Goal: Information Seeking & Learning: Find contact information

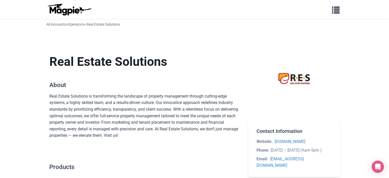
click at [311, 140] on li "Website: [DOMAIN_NAME]" at bounding box center [293, 141] width 75 height 7
click at [330, 153] on li "Phone: [DATE] – [DATE] (9am-5pm )" at bounding box center [293, 150] width 75 height 7
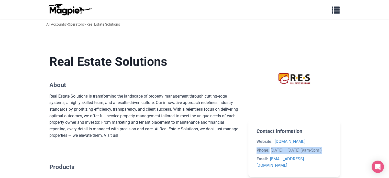
click at [330, 153] on li "Phone: [DATE] – [DATE] (9am-5pm )" at bounding box center [293, 150] width 75 height 7
click at [328, 160] on li "Email: [EMAIL_ADDRESS][DOMAIN_NAME]" at bounding box center [293, 161] width 75 height 13
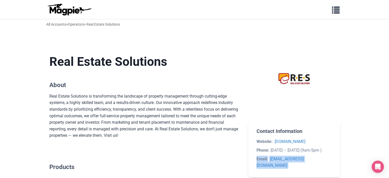
click at [328, 160] on li "Email: [EMAIL_ADDRESS][DOMAIN_NAME]" at bounding box center [293, 161] width 75 height 13
click at [335, 152] on section "Contact Information Website: [DOMAIN_NAME] Phone: [DATE] – [DATE] (9am-5pm ) Em…" at bounding box center [293, 148] width 91 height 57
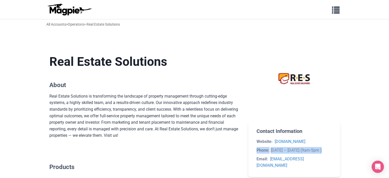
click at [335, 152] on section "Contact Information Website: [DOMAIN_NAME] Phone: [DATE] – [DATE] (9am-5pm ) Em…" at bounding box center [293, 148] width 91 height 57
click at [327, 144] on li "Website: [DOMAIN_NAME]" at bounding box center [293, 141] width 75 height 7
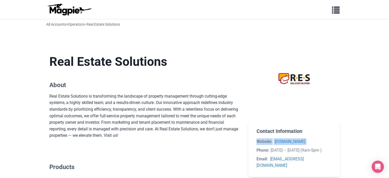
click at [327, 144] on li "Website: [DOMAIN_NAME]" at bounding box center [293, 141] width 75 height 7
click at [333, 149] on section "Contact Information Website: [DOMAIN_NAME] Phone: [DATE] – [DATE] (9am-5pm ) Em…" at bounding box center [293, 148] width 91 height 57
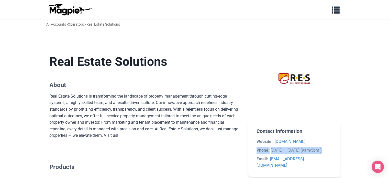
click at [333, 149] on section "Contact Information Website: [DOMAIN_NAME] Phone: [DATE] – [DATE] (9am-5pm ) Em…" at bounding box center [293, 148] width 91 height 57
click at [333, 156] on section "Contact Information Website: [DOMAIN_NAME] Phone: [DATE] – [DATE] (9am-5pm ) Em…" at bounding box center [293, 148] width 91 height 57
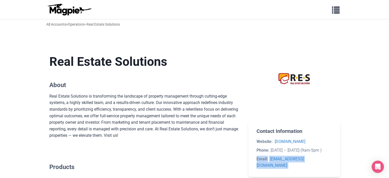
click at [333, 156] on section "Contact Information Website: [DOMAIN_NAME] Phone: [DATE] – [DATE] (9am-5pm ) Em…" at bounding box center [293, 148] width 91 height 57
click at [334, 151] on section "Contact Information Website: [DOMAIN_NAME] Phone: [DATE] – [DATE] (9am-5pm ) Em…" at bounding box center [293, 148] width 91 height 57
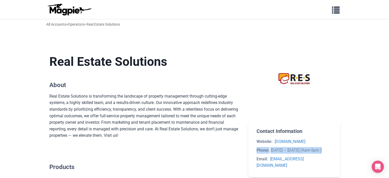
click at [334, 151] on section "Contact Information Website: [DOMAIN_NAME] Phone: [DATE] – [DATE] (9am-5pm ) Em…" at bounding box center [293, 148] width 91 height 57
click at [321, 141] on li "Website: [DOMAIN_NAME]" at bounding box center [293, 141] width 75 height 7
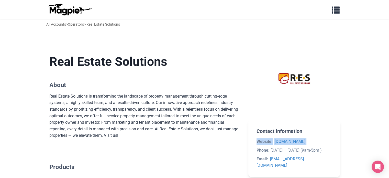
click at [321, 141] on li "Website: [DOMAIN_NAME]" at bounding box center [293, 141] width 75 height 7
click at [322, 133] on h2 "Contact Information" at bounding box center [293, 131] width 75 height 6
click at [220, 133] on div "Real Estate Solutions is transforming the landscape of property management thro…" at bounding box center [144, 116] width 191 height 46
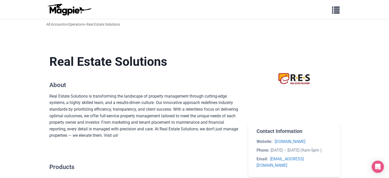
click at [220, 133] on div "Real Estate Solutions is transforming the landscape of property management thro…" at bounding box center [144, 116] width 191 height 46
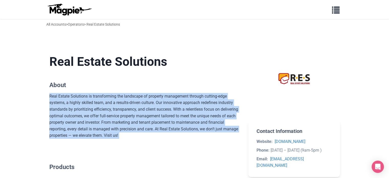
click at [220, 133] on div "Real Estate Solutions is transforming the landscape of property management thro…" at bounding box center [144, 116] width 191 height 46
click at [233, 119] on div "Real Estate Solutions is transforming the landscape of property management thro…" at bounding box center [144, 116] width 191 height 46
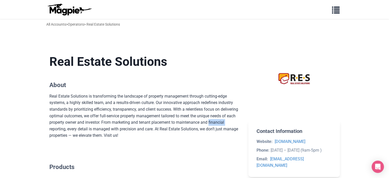
click at [233, 119] on div "Real Estate Solutions is transforming the landscape of property management thro…" at bounding box center [144, 116] width 191 height 46
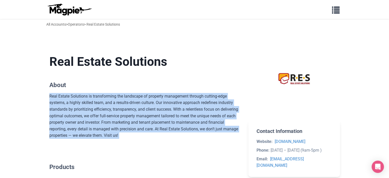
click at [233, 119] on div "Real Estate Solutions is transforming the landscape of property management thro…" at bounding box center [144, 116] width 191 height 46
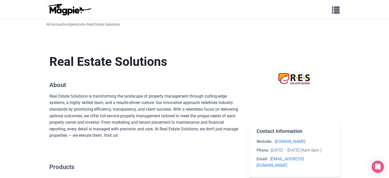
click at [246, 115] on div "Real Estate Solutions About Real Estate Solutions is transforming the landscape…" at bounding box center [194, 135] width 290 height 179
click at [243, 109] on div "Real Estate Solutions About Real Estate Solutions is transforming the landscape…" at bounding box center [194, 135] width 290 height 179
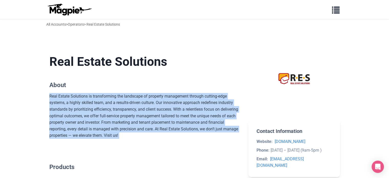
click at [243, 109] on div "Real Estate Solutions About Real Estate Solutions is transforming the landscape…" at bounding box center [194, 135] width 290 height 179
click at [238, 99] on div "Real Estate Solutions is transforming the landscape of property management thro…" at bounding box center [144, 116] width 191 height 46
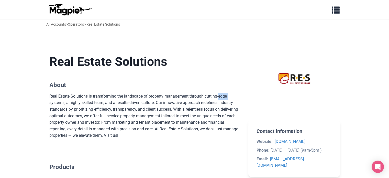
click at [238, 99] on div "Real Estate Solutions is transforming the landscape of property management thro…" at bounding box center [144, 116] width 191 height 46
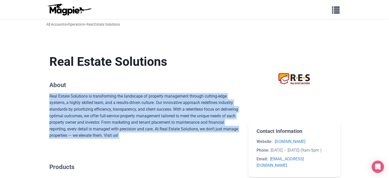
click at [238, 99] on div "Real Estate Solutions is transforming the landscape of property management thro…" at bounding box center [144, 116] width 191 height 46
click at [231, 91] on section "Real Estate Solutions About Real Estate Solutions is transforming the landscape…" at bounding box center [144, 96] width 191 height 101
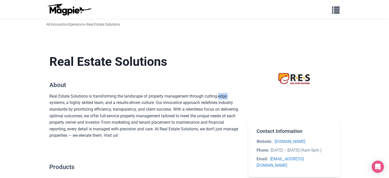
click at [231, 91] on section "Real Estate Solutions About Real Estate Solutions is transforming the landscape…" at bounding box center [144, 96] width 191 height 101
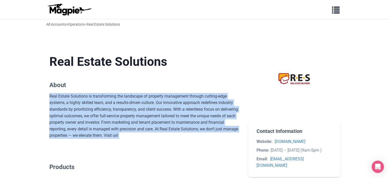
click at [231, 91] on section "Real Estate Solutions About Real Estate Solutions is transforming the landscape…" at bounding box center [144, 96] width 191 height 101
click at [237, 96] on div "Real Estate Solutions is transforming the landscape of property management thro…" at bounding box center [144, 116] width 191 height 46
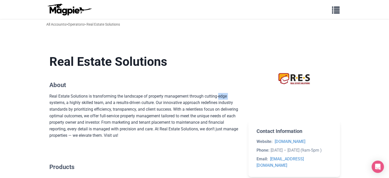
click at [237, 96] on div "Real Estate Solutions is transforming the landscape of property management thro…" at bounding box center [144, 116] width 191 height 46
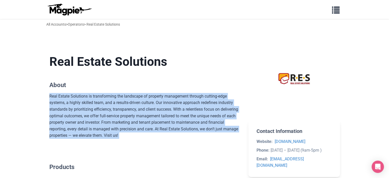
click at [237, 96] on div "Real Estate Solutions is transforming the landscape of property management thro…" at bounding box center [144, 116] width 191 height 46
click at [241, 100] on div "Real Estate Solutions About Real Estate Solutions is transforming the landscape…" at bounding box center [194, 135] width 290 height 179
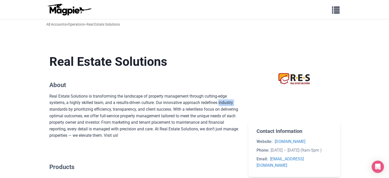
click at [241, 100] on div "Real Estate Solutions About Real Estate Solutions is transforming the landscape…" at bounding box center [194, 135] width 290 height 179
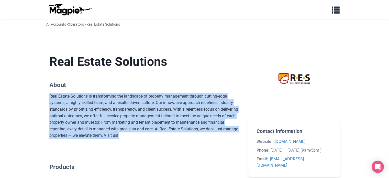
click at [241, 100] on div "Real Estate Solutions About Real Estate Solutions is transforming the landscape…" at bounding box center [194, 135] width 290 height 179
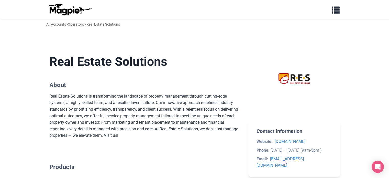
click at [269, 118] on div "Contact Information Website: [DOMAIN_NAME] Phone: [DATE] – [DATE] (9am-5pm ) Em…" at bounding box center [293, 135] width 91 height 179
click at [313, 141] on li "Website: [DOMAIN_NAME]" at bounding box center [293, 141] width 75 height 7
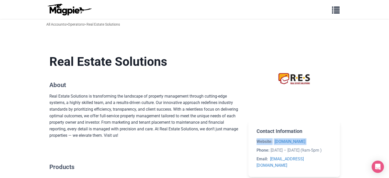
click at [313, 141] on li "Website: [DOMAIN_NAME]" at bounding box center [293, 141] width 75 height 7
click at [331, 148] on section "Contact Information Website: [DOMAIN_NAME] Phone: [DATE] – [DATE] (9am-5pm ) Em…" at bounding box center [293, 148] width 91 height 57
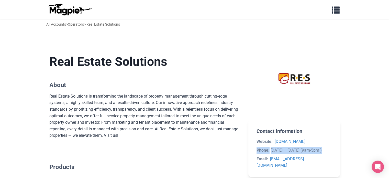
click at [331, 148] on section "Contact Information Website: [DOMAIN_NAME] Phone: [DATE] – [DATE] (9am-5pm ) Em…" at bounding box center [293, 148] width 91 height 57
click at [327, 165] on section "Contact Information Website: [DOMAIN_NAME] Phone: [DATE] – [DATE] (9am-5pm ) Em…" at bounding box center [293, 148] width 91 height 57
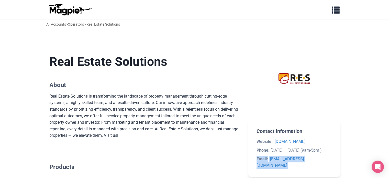
click at [327, 165] on section "Contact Information Website: [DOMAIN_NAME] Phone: [DATE] – [DATE] (9am-5pm ) Em…" at bounding box center [293, 148] width 91 height 57
click at [333, 154] on section "Contact Information Website: [DOMAIN_NAME] Phone: [DATE] – [DATE] (9am-5pm ) Em…" at bounding box center [293, 148] width 91 height 57
click at [333, 149] on section "Contact Information Website: [DOMAIN_NAME] Phone: [DATE] – [DATE] (9am-5pm ) Em…" at bounding box center [293, 148] width 91 height 57
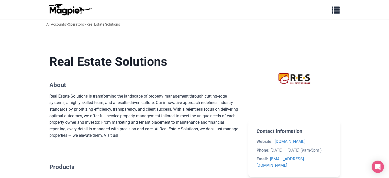
click at [333, 149] on section "Contact Information Website: [DOMAIN_NAME] Phone: [DATE] – [DATE] (9am-5pm ) Em…" at bounding box center [293, 148] width 91 height 57
click at [316, 141] on li "Website: [DOMAIN_NAME]" at bounding box center [293, 141] width 75 height 7
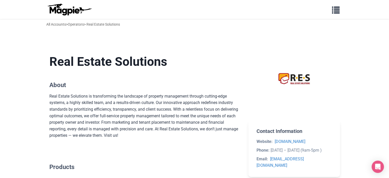
click at [323, 131] on h2 "Contact Information" at bounding box center [293, 131] width 75 height 6
click at [243, 121] on div "Real Estate Solutions About Real Estate Solutions is transforming the landscape…" at bounding box center [194, 135] width 290 height 179
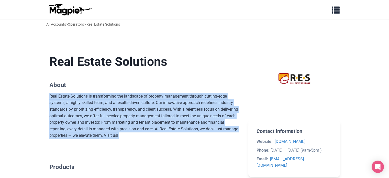
click at [243, 121] on div "Real Estate Solutions About Real Estate Solutions is transforming the landscape…" at bounding box center [194, 135] width 290 height 179
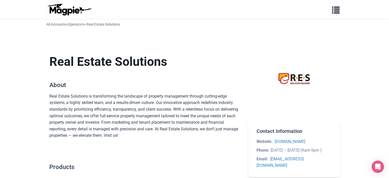
click at [246, 108] on div "Real Estate Solutions About Real Estate Solutions is transforming the landscape…" at bounding box center [194, 135] width 290 height 179
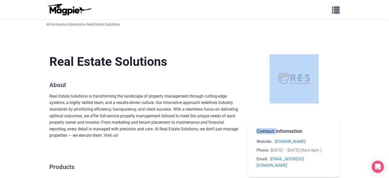
click at [246, 108] on div "Real Estate Solutions About Real Estate Solutions is transforming the landscape…" at bounding box center [194, 135] width 290 height 179
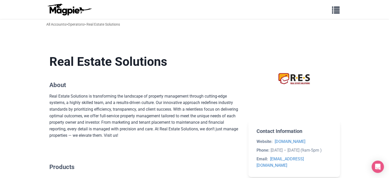
click at [233, 107] on div "Real Estate Solutions is transforming the landscape of property management thro…" at bounding box center [144, 116] width 191 height 46
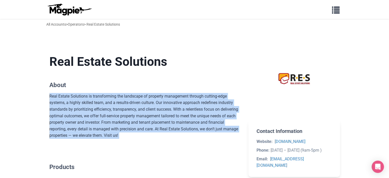
click at [233, 107] on div "Real Estate Solutions is transforming the landscape of property management thro…" at bounding box center [144, 116] width 191 height 46
click at [239, 104] on div "Real Estate Solutions is transforming the landscape of property management thro…" at bounding box center [144, 116] width 191 height 46
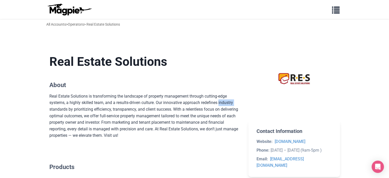
click at [239, 104] on div "Real Estate Solutions is transforming the landscape of property management thro…" at bounding box center [144, 116] width 191 height 46
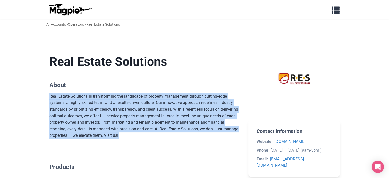
click at [239, 104] on div "Real Estate Solutions is transforming the landscape of property management thro…" at bounding box center [144, 116] width 191 height 46
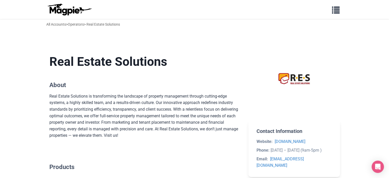
click at [219, 154] on div "Real Estate Solutions About Real Estate Solutions is transforming the landscape…" at bounding box center [144, 135] width 191 height 179
click at [170, 138] on div "Real Estate Solutions is transforming the landscape of property management thro…" at bounding box center [144, 116] width 191 height 46
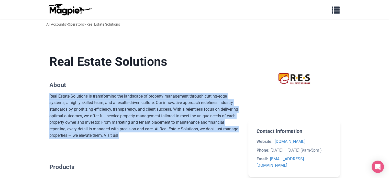
click at [170, 138] on div "Real Estate Solutions is transforming the landscape of property management thro…" at bounding box center [144, 116] width 191 height 46
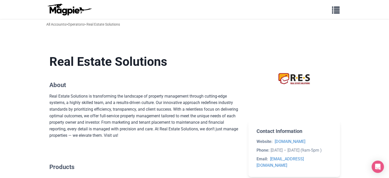
click at [170, 138] on div "Real Estate Solutions is transforming the landscape of property management thro…" at bounding box center [144, 116] width 191 height 46
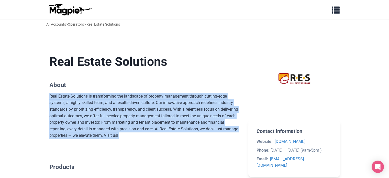
click at [170, 138] on div "Real Estate Solutions is transforming the landscape of property management thro…" at bounding box center [144, 116] width 191 height 46
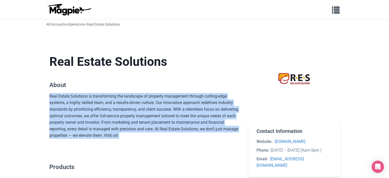
click at [170, 138] on div "Real Estate Solutions is transforming the landscape of property management thro…" at bounding box center [144, 116] width 191 height 46
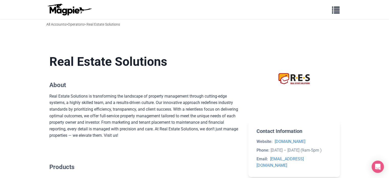
click at [170, 138] on div "Real Estate Solutions is transforming the landscape of property management thro…" at bounding box center [144, 116] width 191 height 46
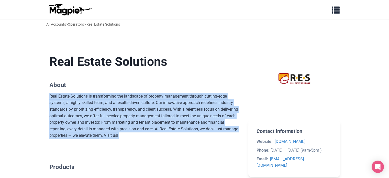
click at [170, 138] on div "Real Estate Solutions is transforming the landscape of property management thro…" at bounding box center [144, 116] width 191 height 46
click at [176, 143] on section "Real Estate Solutions About Real Estate Solutions is transforming the landscape…" at bounding box center [144, 96] width 191 height 101
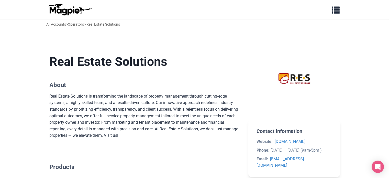
click at [176, 143] on section "Real Estate Solutions About Real Estate Solutions is transforming the landscape…" at bounding box center [144, 96] width 191 height 101
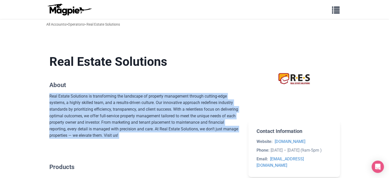
click at [176, 143] on section "Real Estate Solutions About Real Estate Solutions is transforming the landscape…" at bounding box center [144, 96] width 191 height 101
click at [184, 133] on div "Real Estate Solutions is transforming the landscape of property management thro…" at bounding box center [144, 116] width 191 height 46
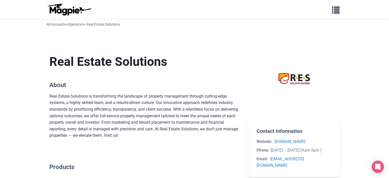
click at [184, 133] on div "Real Estate Solutions is transforming the landscape of property management thro…" at bounding box center [144, 116] width 191 height 46
click at [191, 129] on div "Real Estate Solutions is transforming the landscape of property management thro…" at bounding box center [144, 116] width 191 height 46
click at [188, 122] on div "Real Estate Solutions is transforming the landscape of property management thro…" at bounding box center [144, 116] width 191 height 46
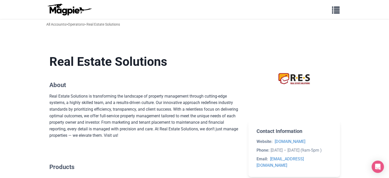
click at [169, 119] on div "Real Estate Solutions is transforming the landscape of property management thro…" at bounding box center [144, 116] width 191 height 46
click at [146, 120] on div "Real Estate Solutions is transforming the landscape of property management thro…" at bounding box center [144, 116] width 191 height 46
click at [147, 118] on div "Real Estate Solutions is transforming the landscape of property management thro…" at bounding box center [144, 116] width 191 height 46
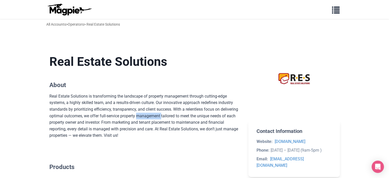
click at [147, 118] on div "Real Estate Solutions is transforming the landscape of property management thro…" at bounding box center [144, 116] width 191 height 46
click at [163, 111] on div "Real Estate Solutions is transforming the landscape of property management thro…" at bounding box center [144, 116] width 191 height 46
click at [170, 103] on div "Real Estate Solutions is transforming the landscape of property management thro…" at bounding box center [144, 116] width 191 height 46
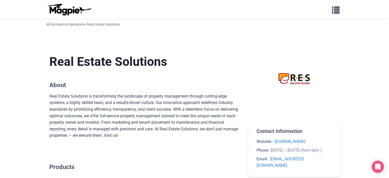
click at [173, 97] on div "Real Estate Solutions is transforming the landscape of property management thro…" at bounding box center [144, 116] width 191 height 46
click at [128, 94] on div "Real Estate Solutions is transforming the landscape of property management thro…" at bounding box center [144, 116] width 191 height 46
click at [100, 97] on div "Real Estate Solutions is transforming the landscape of property management thro…" at bounding box center [144, 116] width 191 height 46
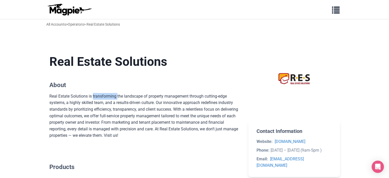
click at [100, 97] on div "Real Estate Solutions is transforming the landscape of property management thro…" at bounding box center [144, 116] width 191 height 46
click at [83, 111] on div "Real Estate Solutions is transforming the landscape of property management thro…" at bounding box center [144, 116] width 191 height 46
click at [98, 112] on div "Real Estate Solutions is transforming the landscape of property management thro…" at bounding box center [144, 116] width 191 height 46
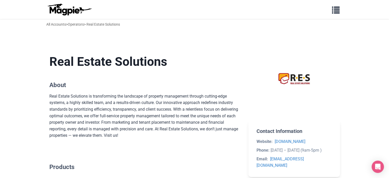
click at [104, 107] on div "Real Estate Solutions is transforming the landscape of property management thro…" at bounding box center [144, 116] width 191 height 46
click at [123, 111] on div "Real Estate Solutions is transforming the landscape of property management thro…" at bounding box center [144, 116] width 191 height 46
click at [125, 117] on div "Real Estate Solutions is transforming the landscape of property management thro…" at bounding box center [144, 116] width 191 height 46
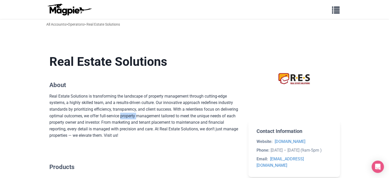
click at [125, 117] on div "Real Estate Solutions is transforming the landscape of property management thro…" at bounding box center [144, 116] width 191 height 46
click at [143, 119] on div "Real Estate Solutions is transforming the landscape of property management thro…" at bounding box center [144, 116] width 191 height 46
click at [146, 123] on div "Real Estate Solutions is transforming the landscape of property management thro…" at bounding box center [144, 116] width 191 height 46
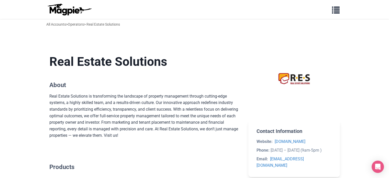
click at [159, 125] on div "Real Estate Solutions is transforming the landscape of property management thro…" at bounding box center [144, 116] width 191 height 46
click at [160, 131] on div "Real Estate Solutions is transforming the landscape of property management thro…" at bounding box center [144, 116] width 191 height 46
click at [177, 131] on div "Real Estate Solutions is transforming the landscape of property management thro…" at bounding box center [144, 116] width 191 height 46
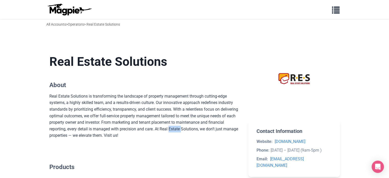
click at [177, 131] on div "Real Estate Solutions is transforming the landscape of property management thro…" at bounding box center [144, 116] width 191 height 46
click at [184, 131] on div "Real Estate Solutions is transforming the landscape of property management thro…" at bounding box center [144, 116] width 191 height 46
click at [224, 129] on div "Real Estate Solutions is transforming the landscape of property management thro…" at bounding box center [144, 116] width 191 height 46
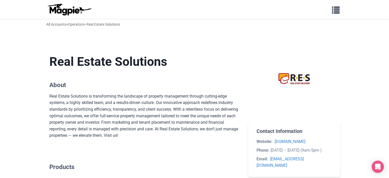
click at [217, 123] on div "Real Estate Solutions is transforming the landscape of property management thro…" at bounding box center [144, 116] width 191 height 46
click at [220, 115] on div "Real Estate Solutions is transforming the landscape of property management thro…" at bounding box center [144, 116] width 191 height 46
click at [191, 109] on div "Real Estate Solutions is transforming the landscape of property management thro…" at bounding box center [144, 116] width 191 height 46
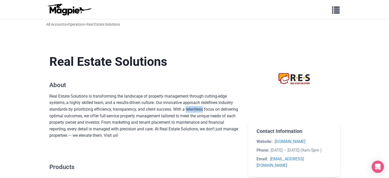
click at [191, 109] on div "Real Estate Solutions is transforming the landscape of property management thro…" at bounding box center [144, 116] width 191 height 46
click at [193, 100] on div "Real Estate Solutions is transforming the landscape of property management thro…" at bounding box center [144, 116] width 191 height 46
